Goal: Task Accomplishment & Management: Manage account settings

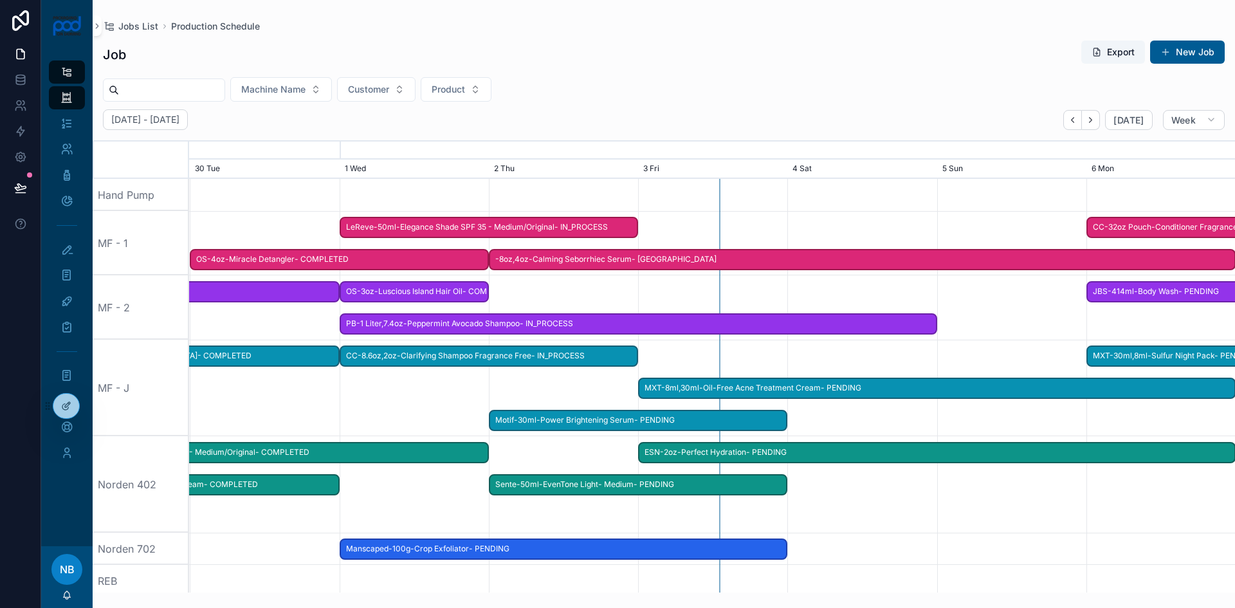
scroll to position [0, 1472]
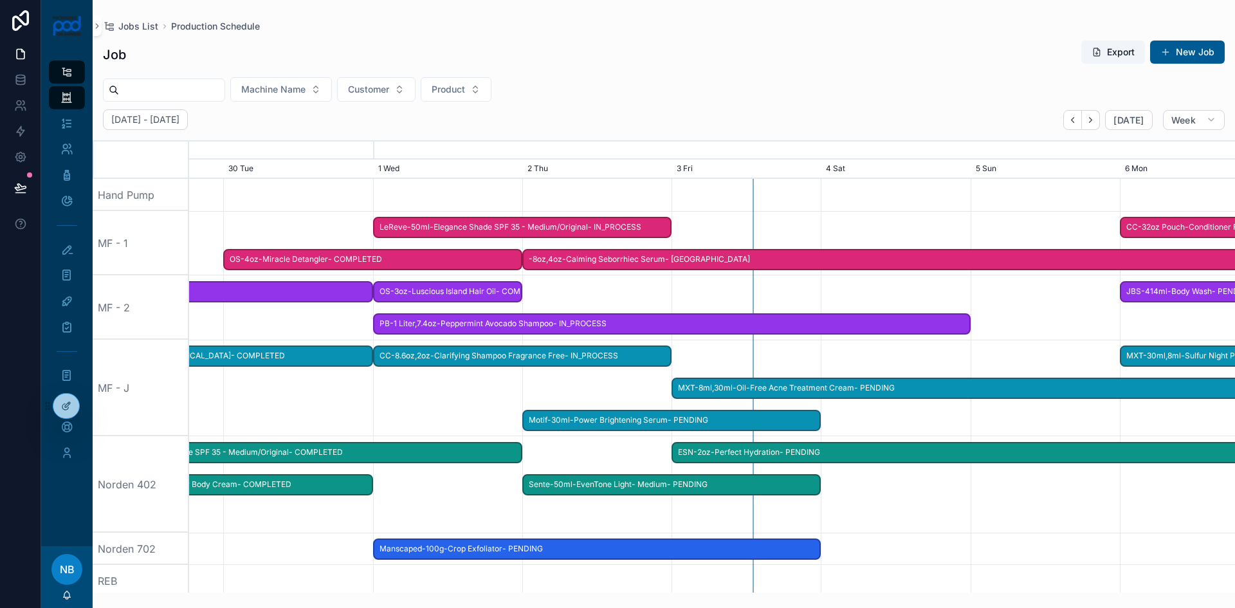
drag, startPoint x: 496, startPoint y: 401, endPoint x: 601, endPoint y: 398, distance: 104.9
click at [601, 398] on div "scrollable content" at bounding box center [809, 388] width 4184 height 96
click at [69, 73] on icon "scrollable content" at bounding box center [66, 72] width 12 height 13
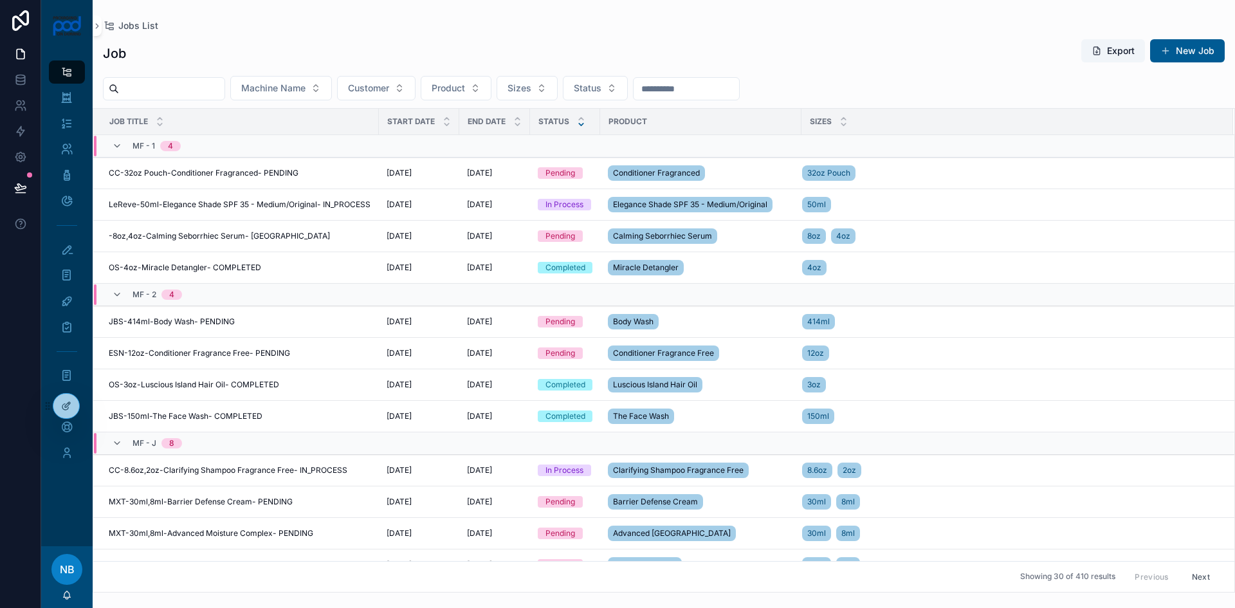
click at [578, 126] on icon "scrollable content" at bounding box center [581, 124] width 8 height 8
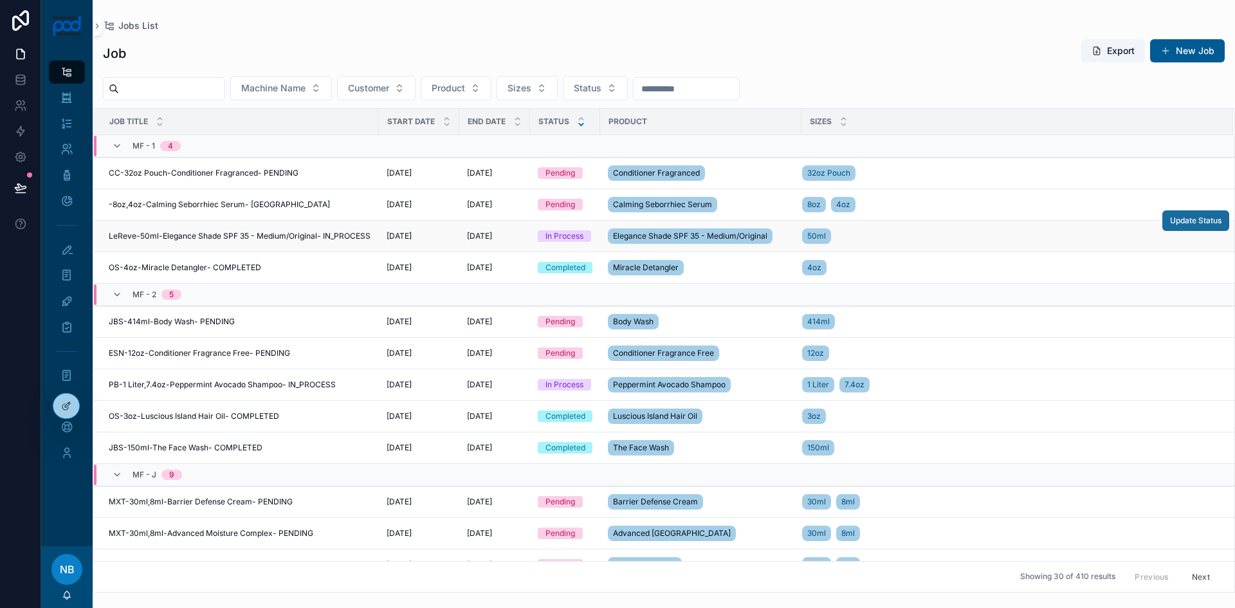
click at [1173, 223] on span "Update Status" at bounding box center [1195, 220] width 51 height 10
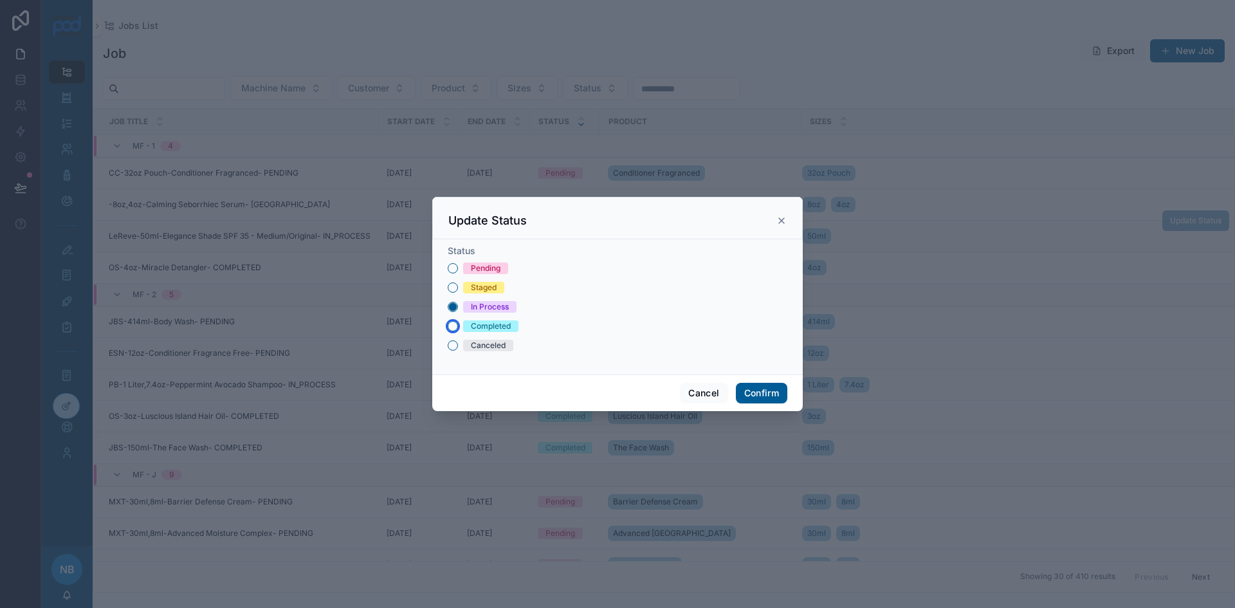
click at [455, 322] on button "Completed" at bounding box center [453, 326] width 10 height 10
click at [776, 393] on button "Confirm" at bounding box center [761, 393] width 51 height 21
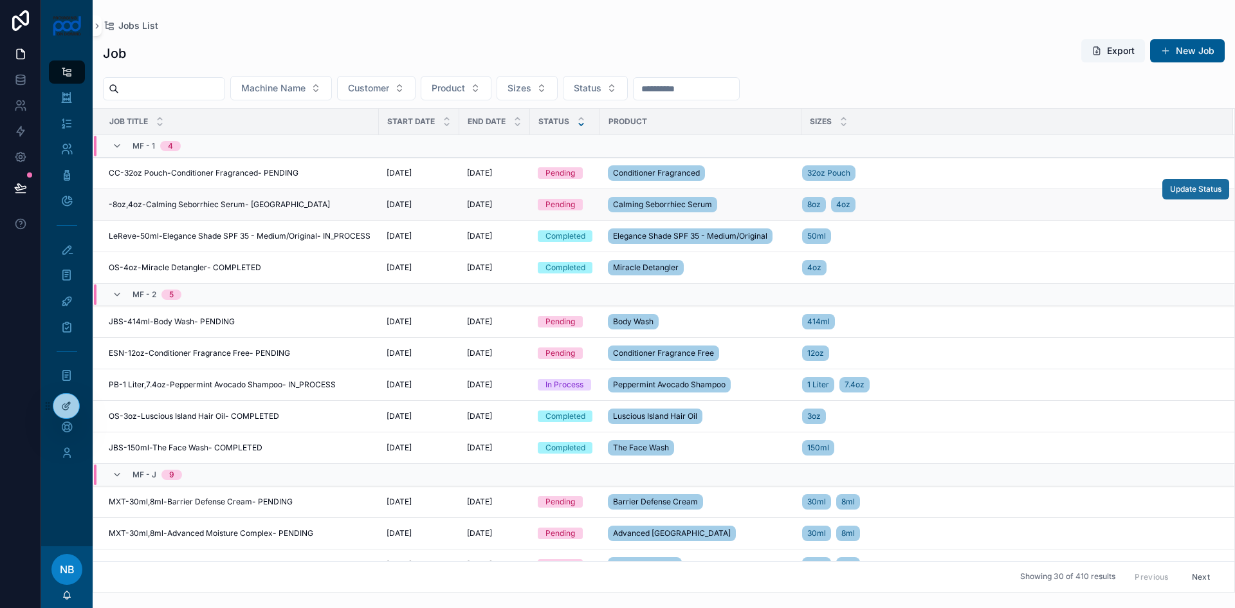
click at [1211, 192] on span "Update Status" at bounding box center [1195, 189] width 51 height 10
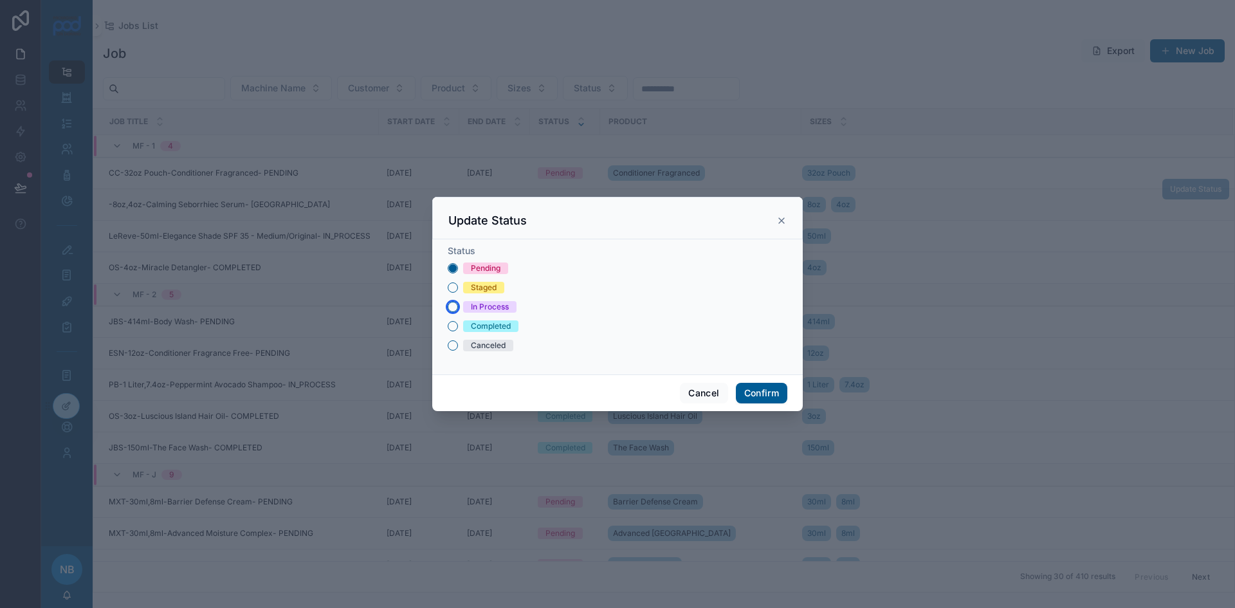
click at [453, 309] on button "In Process" at bounding box center [453, 307] width 10 height 10
click at [773, 390] on button "Confirm" at bounding box center [761, 393] width 51 height 21
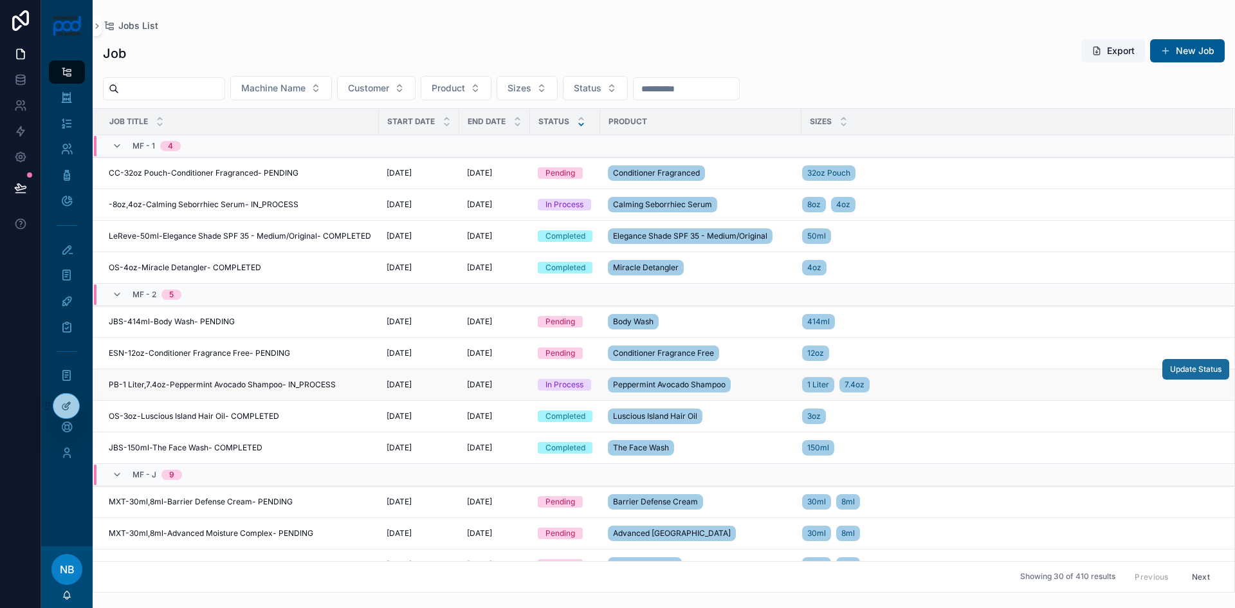
click at [1184, 369] on span "Update Status" at bounding box center [1195, 369] width 51 height 10
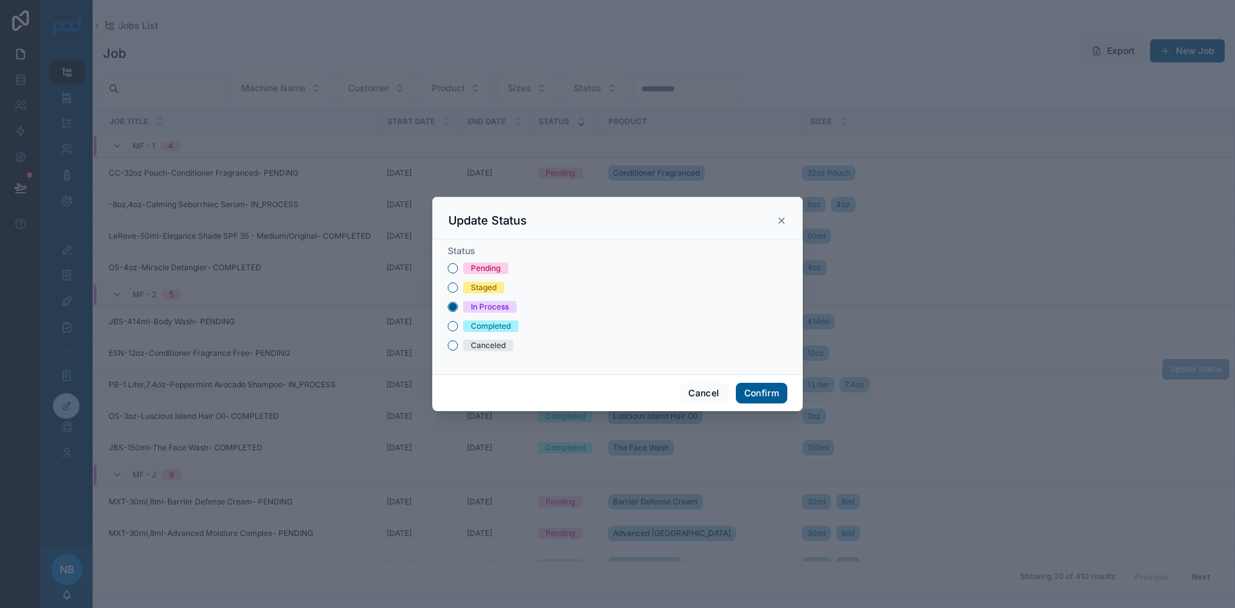
click at [786, 218] on icon at bounding box center [781, 220] width 10 height 10
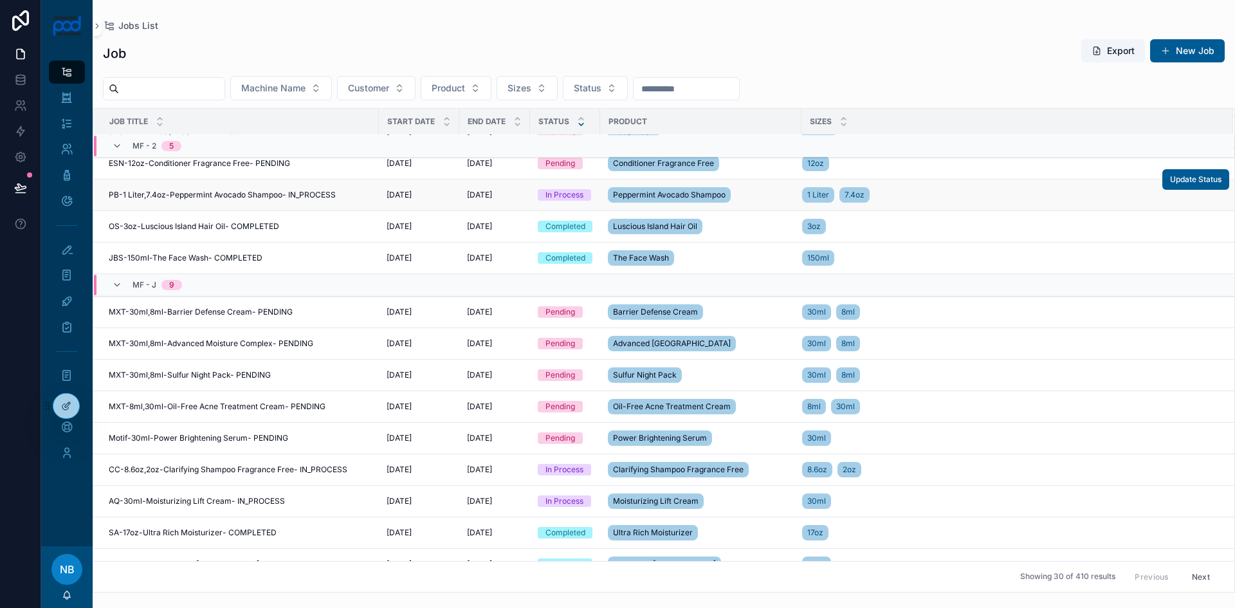
scroll to position [257, 0]
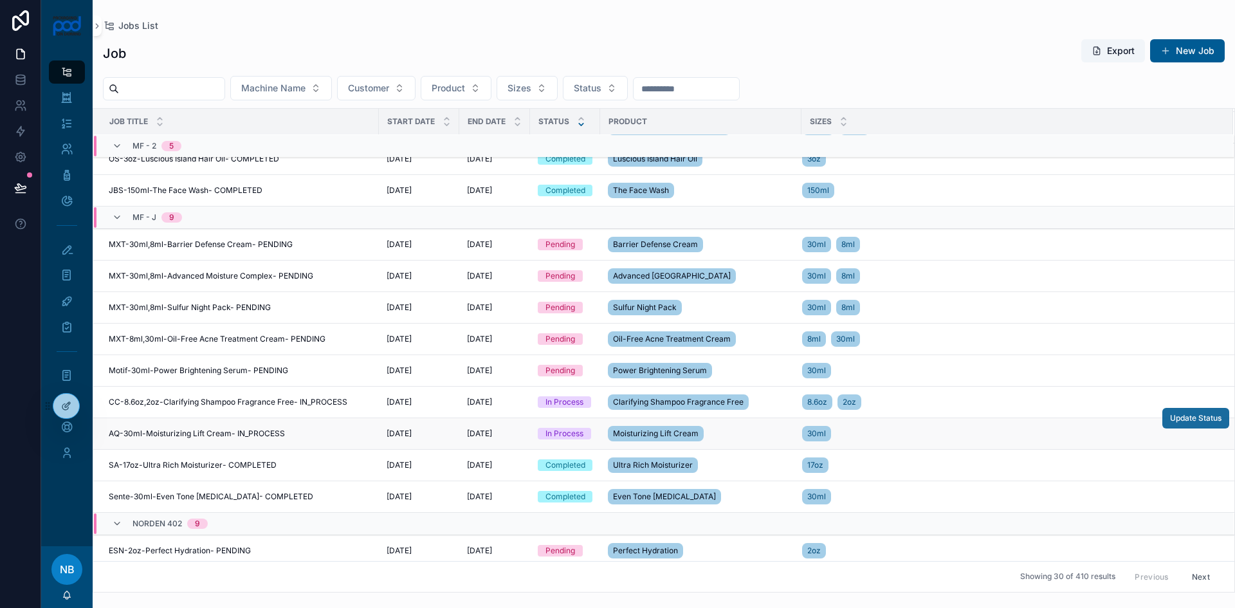
click at [1219, 419] on tr "AQ-30ml-Moisturizing Lift Cream- IN_PROCESS AQ-30ml-Moisturizing Lift Cream- IN…" at bounding box center [663, 434] width 1141 height 32
click at [1171, 421] on span "Update Status" at bounding box center [1195, 418] width 51 height 10
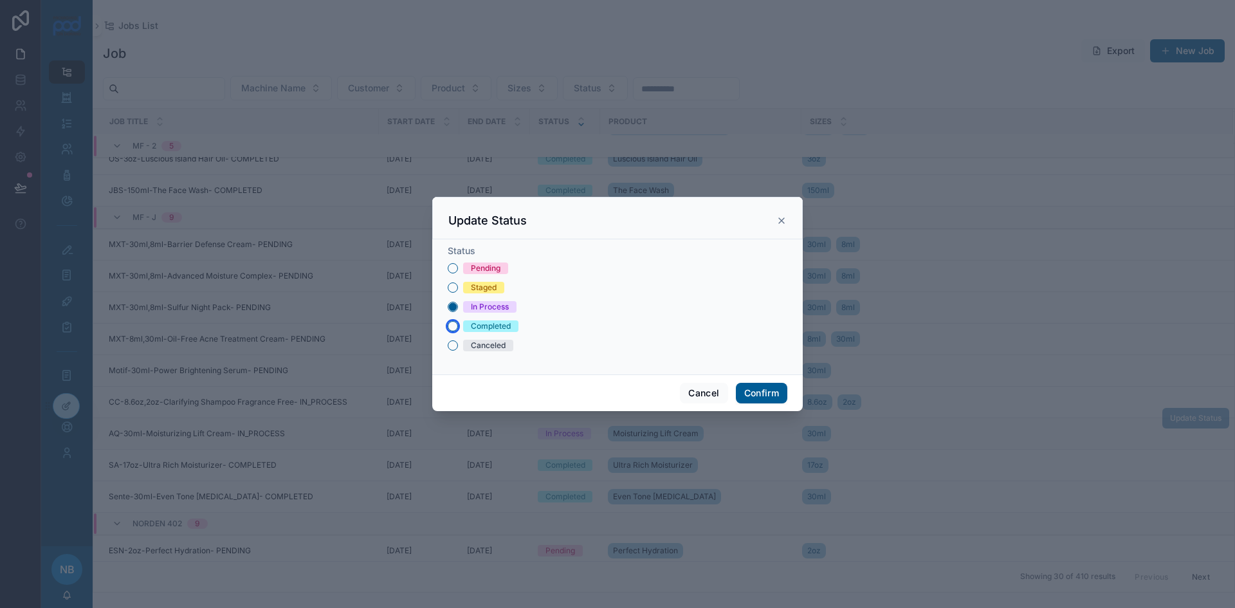
click at [453, 325] on button "Completed" at bounding box center [453, 326] width 10 height 10
click at [748, 393] on button "Confirm" at bounding box center [761, 393] width 51 height 21
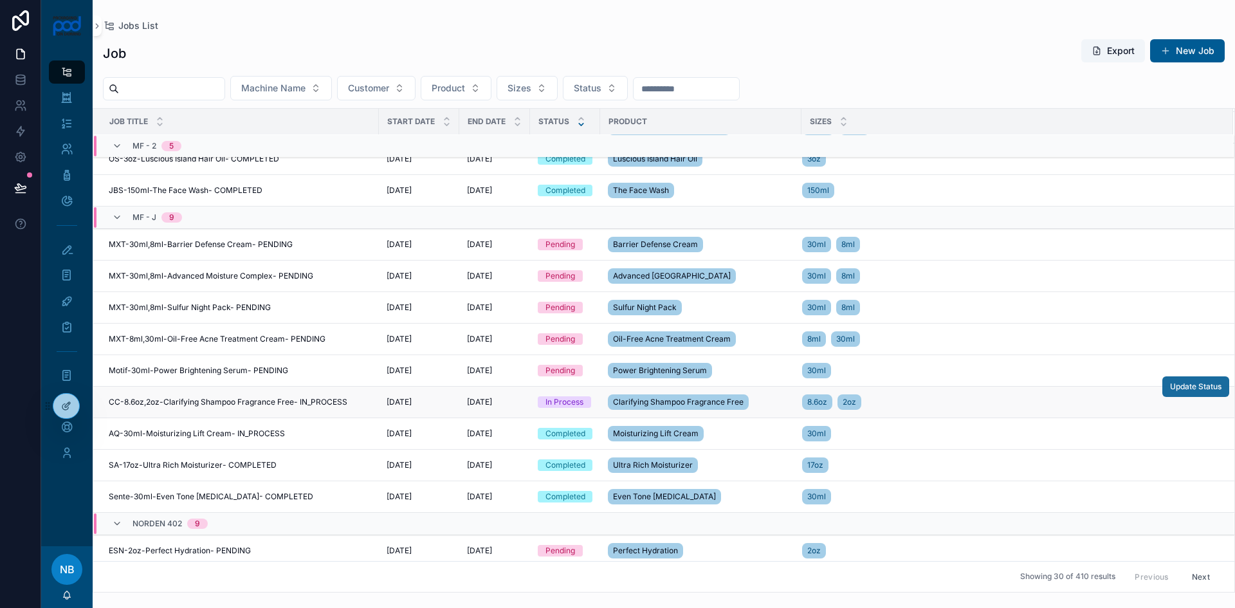
click at [1173, 387] on span "Update Status" at bounding box center [1195, 386] width 51 height 10
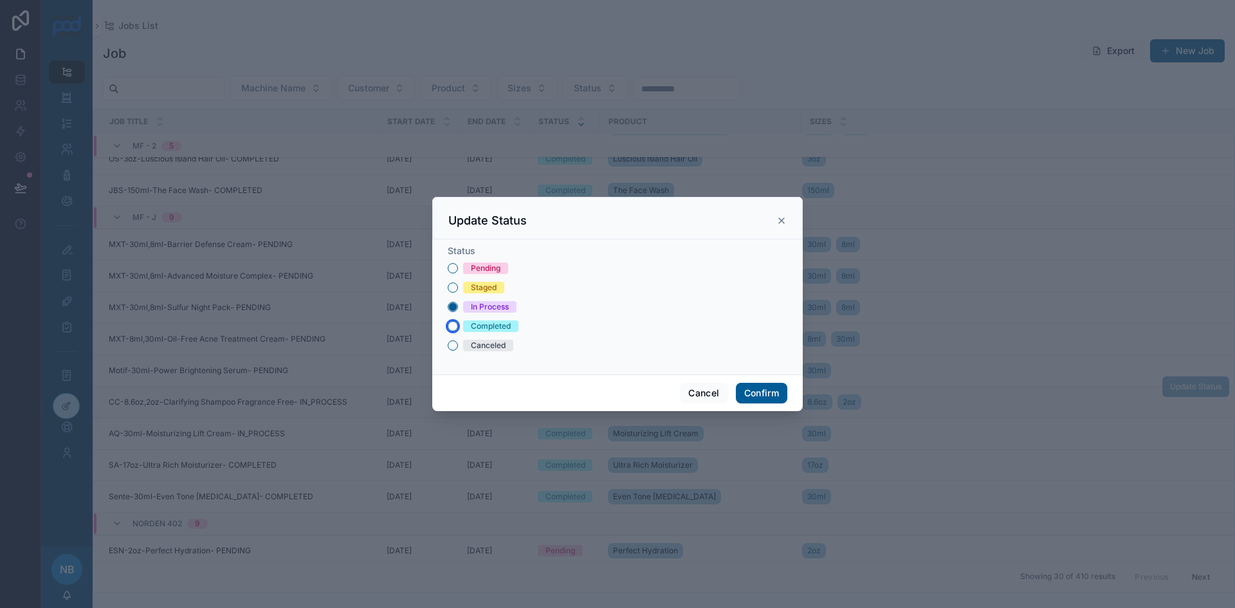
click at [455, 324] on button "Completed" at bounding box center [453, 326] width 10 height 10
click at [769, 390] on button "Confirm" at bounding box center [761, 393] width 51 height 21
click at [454, 307] on button "In Process" at bounding box center [453, 307] width 10 height 10
click at [753, 392] on button "Confirm" at bounding box center [761, 393] width 51 height 21
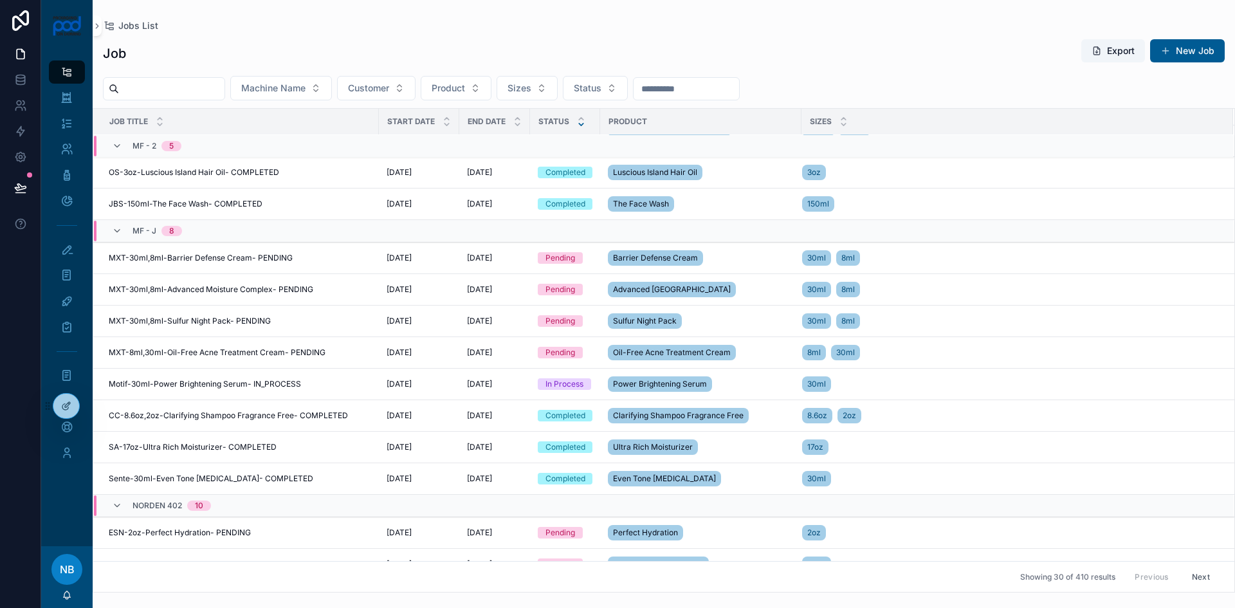
scroll to position [528, 0]
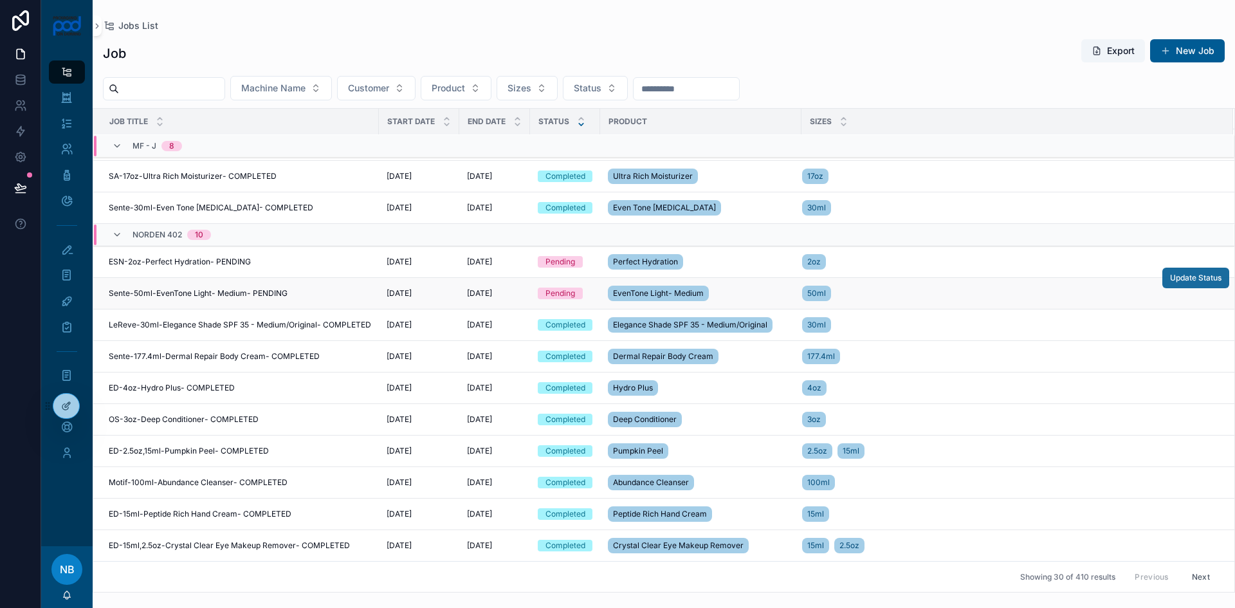
click at [1176, 278] on span "Update Status" at bounding box center [1195, 278] width 51 height 10
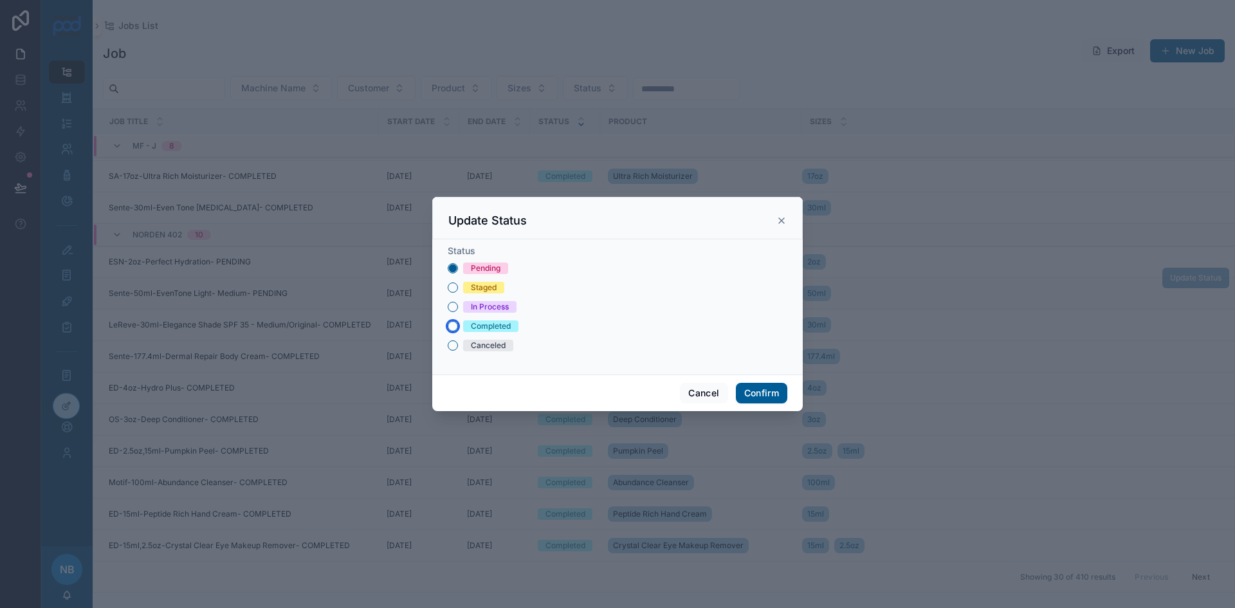
click at [453, 323] on button "Completed" at bounding box center [453, 326] width 10 height 10
click at [756, 387] on button "Confirm" at bounding box center [761, 393] width 51 height 21
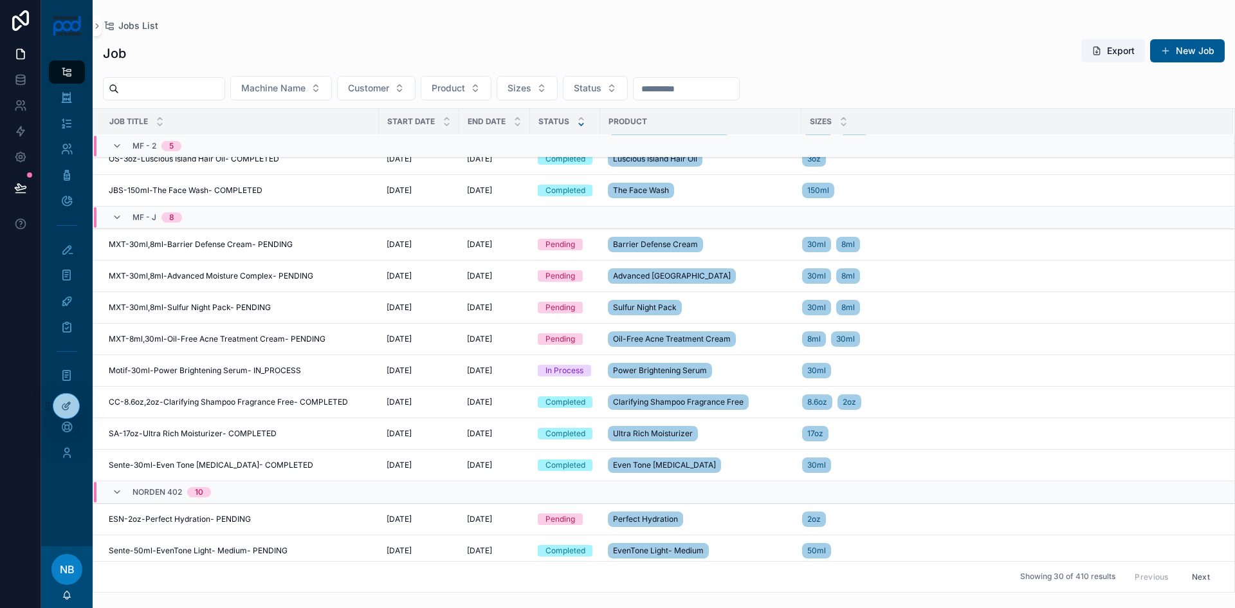
scroll to position [129, 0]
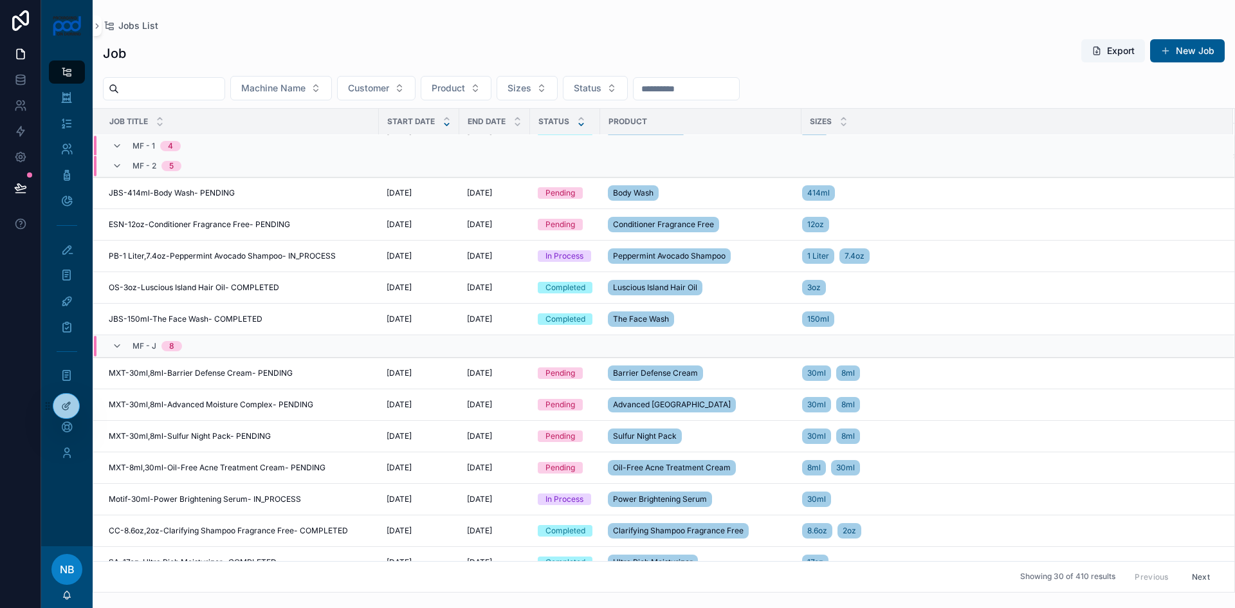
click at [447, 125] on icon "scrollable content" at bounding box center [447, 124] width 8 height 8
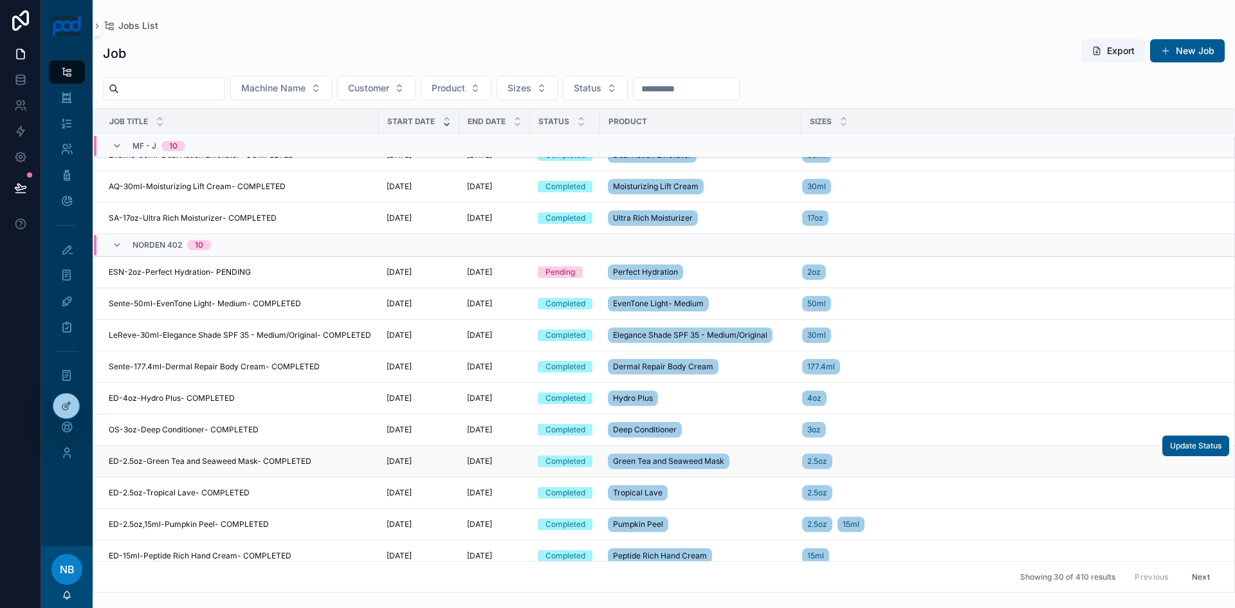
scroll to position [517, 0]
